Goal: Navigation & Orientation: Find specific page/section

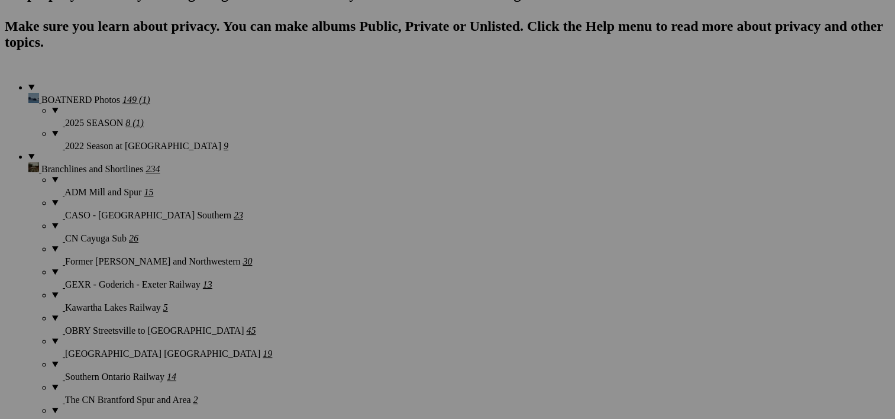
scroll to position [896, 0]
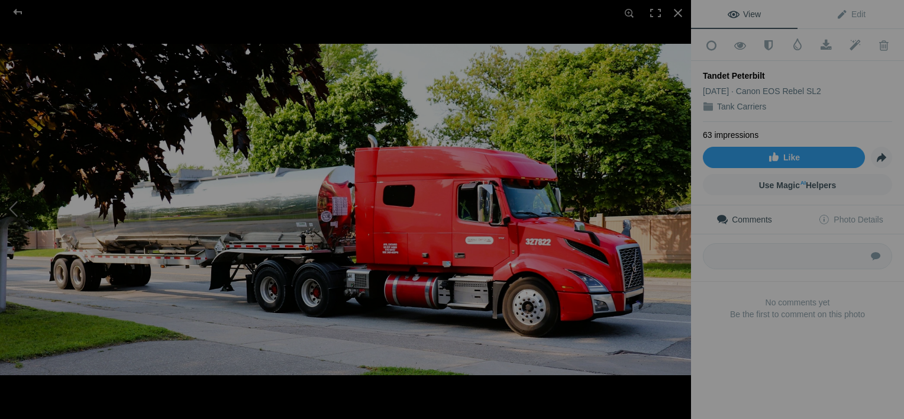
click at [13, 211] on button at bounding box center [44, 209] width 89 height 151
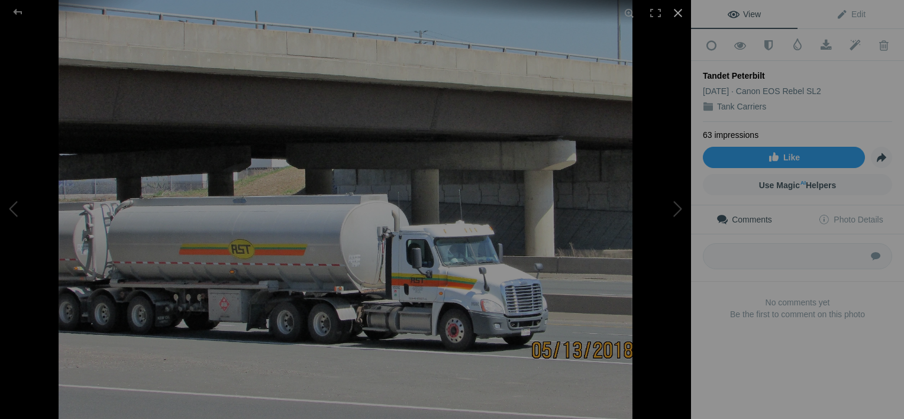
click at [678, 12] on div at bounding box center [678, 13] width 26 height 26
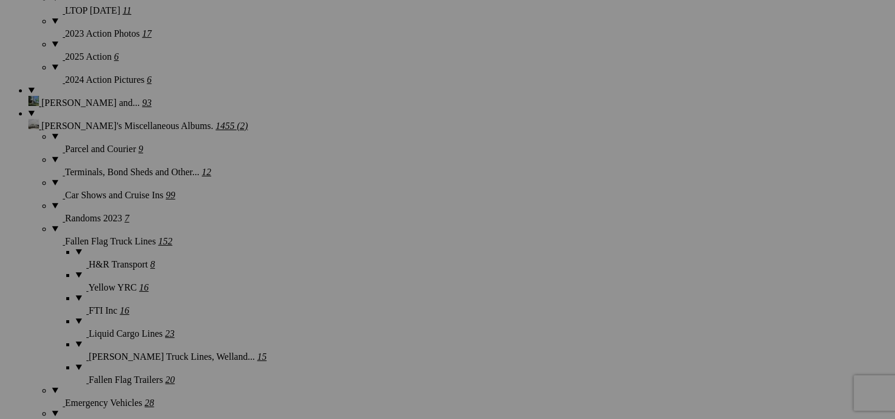
scroll to position [3657, 0]
